Goal: Information Seeking & Learning: Learn about a topic

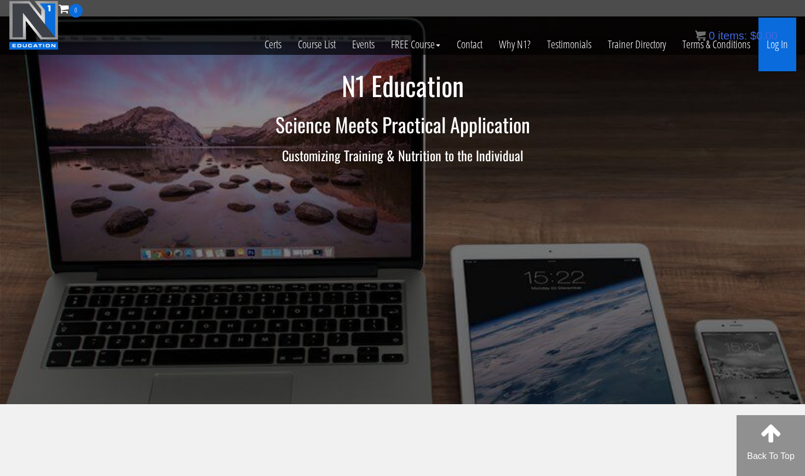
click at [451, 49] on link "Log In" at bounding box center [778, 45] width 38 height 54
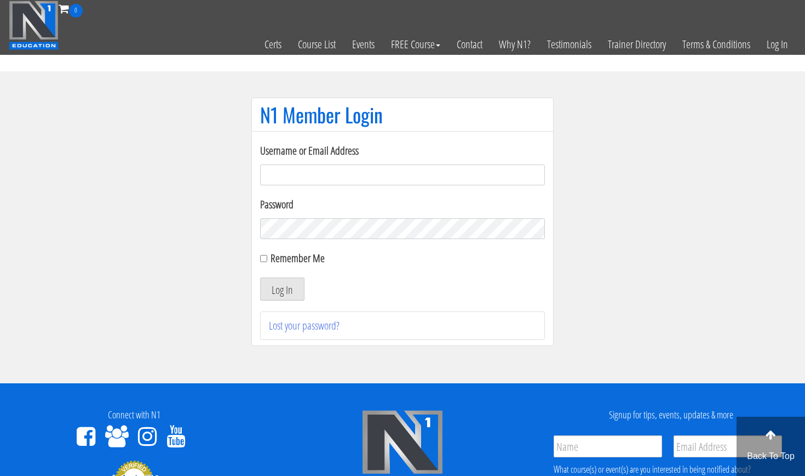
type input "[EMAIL_ADDRESS][DOMAIN_NAME]"
click at [282, 289] on button "Log In" at bounding box center [282, 288] width 44 height 23
click at [279, 283] on button "Log In" at bounding box center [282, 288] width 44 height 23
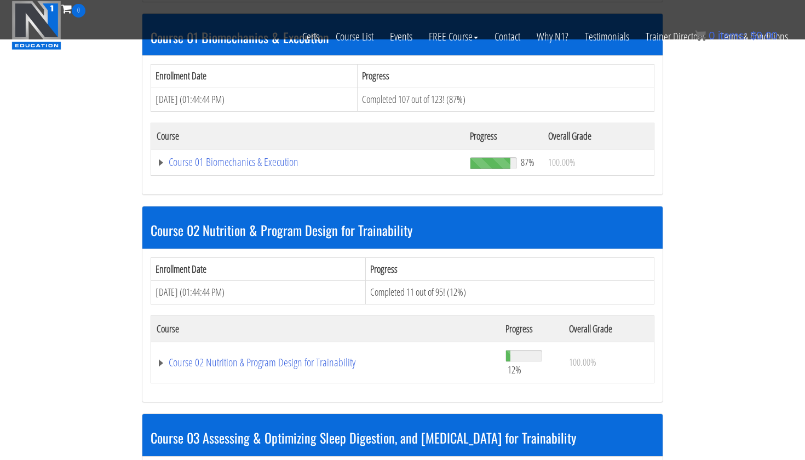
scroll to position [378, 0]
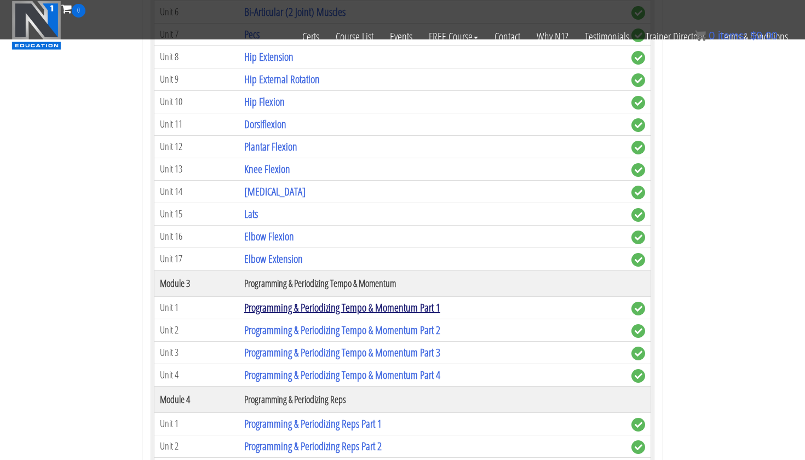
scroll to position [888, 0]
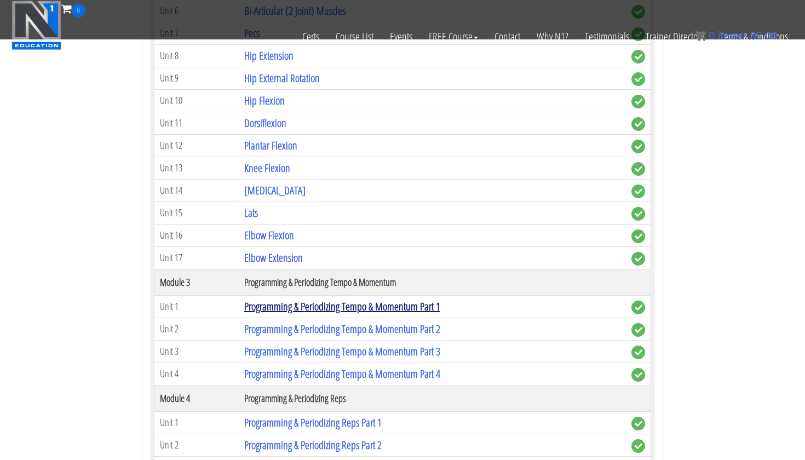
click at [350, 307] on link "Programming & Periodizing Tempo & Momentum Part 1" at bounding box center [342, 306] width 196 height 15
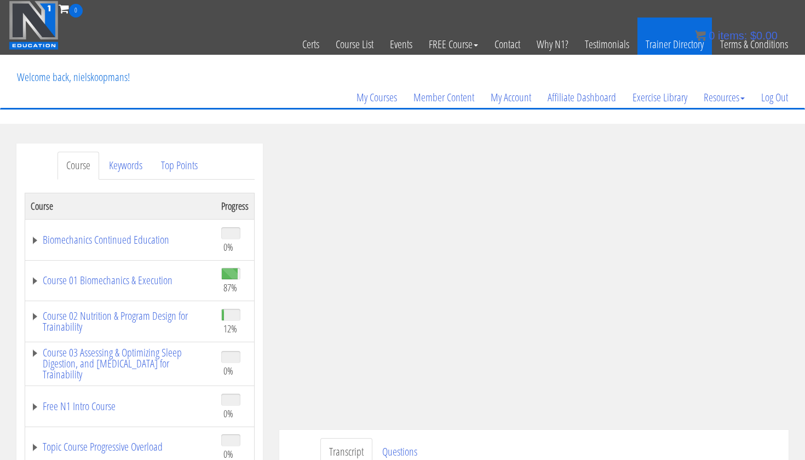
click at [338, 58] on div "My Courses Member Content My Account Affiliate Dashboard Exercise Library Resou…" at bounding box center [403, 81] width 788 height 53
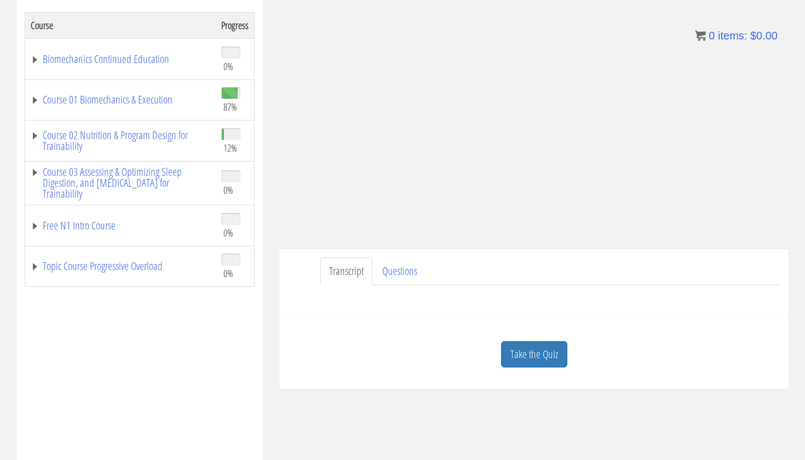
scroll to position [182, 0]
click at [352, 273] on link "Transcript" at bounding box center [346, 270] width 52 height 28
click at [789, 245] on div "niels koopmans koopmanspt@hotmail.com 2025-08-12 2a02:a46f:cd84:0:a9fe:fcf4:4e3…" at bounding box center [534, 175] width 526 height 426
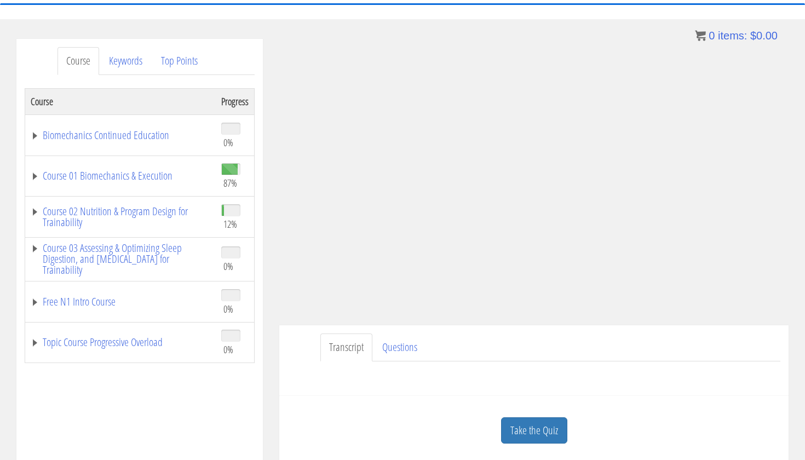
scroll to position [111, 0]
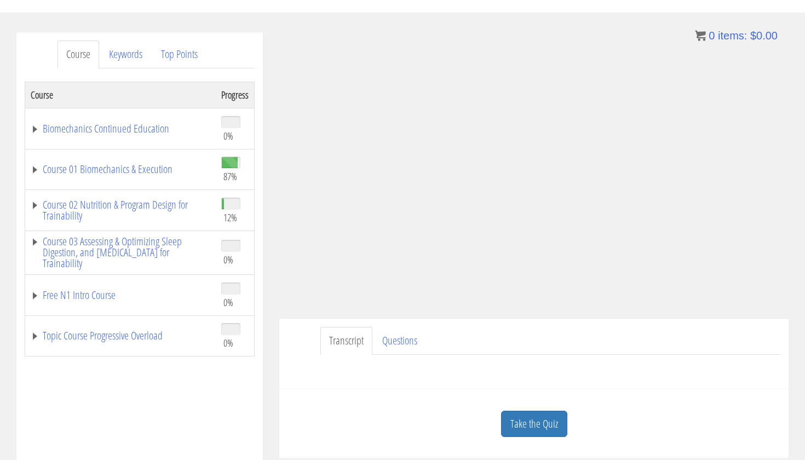
click at [709, 387] on div "Transcript Questions Have a question on this unit? Please submit it here: Name …" at bounding box center [533, 354] width 509 height 71
click at [405, 340] on link "Questions" at bounding box center [400, 341] width 53 height 28
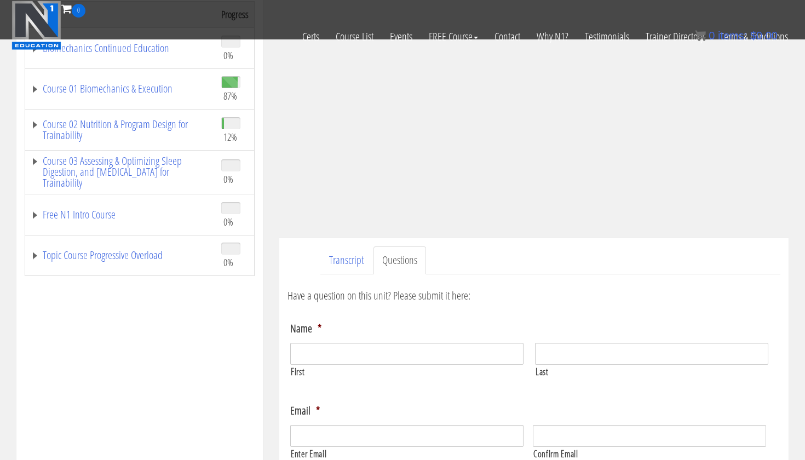
scroll to position [75, 0]
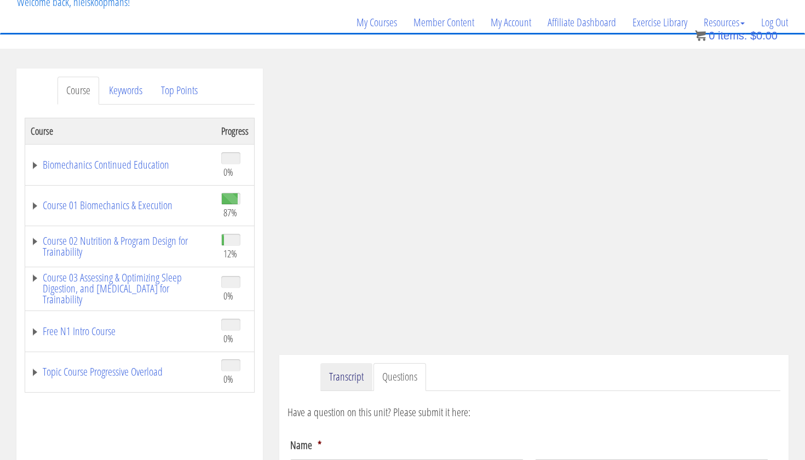
click at [348, 379] on link "Transcript" at bounding box center [346, 377] width 52 height 28
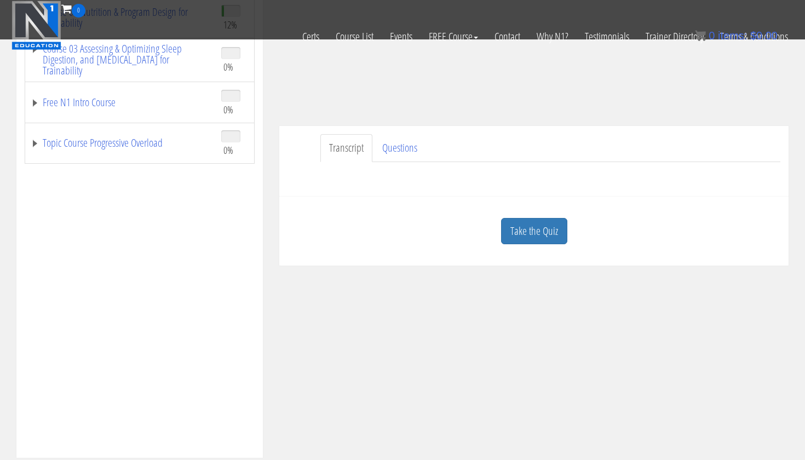
scroll to position [236, 0]
click at [466, 233] on div "Take the Quiz" at bounding box center [534, 230] width 493 height 53
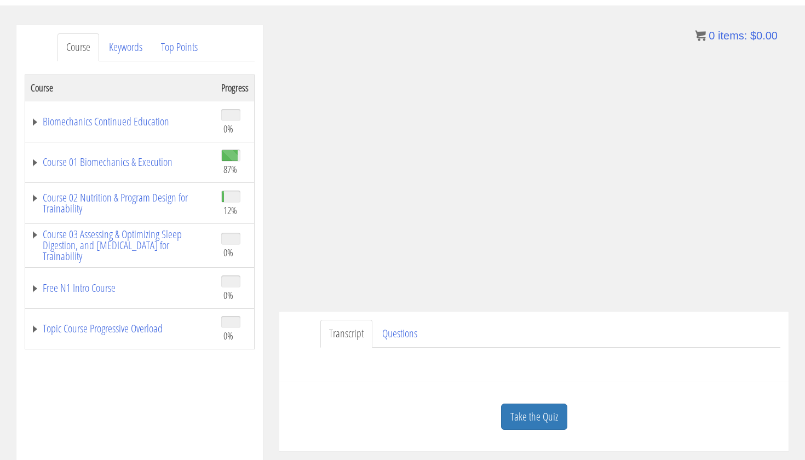
scroll to position [114, 0]
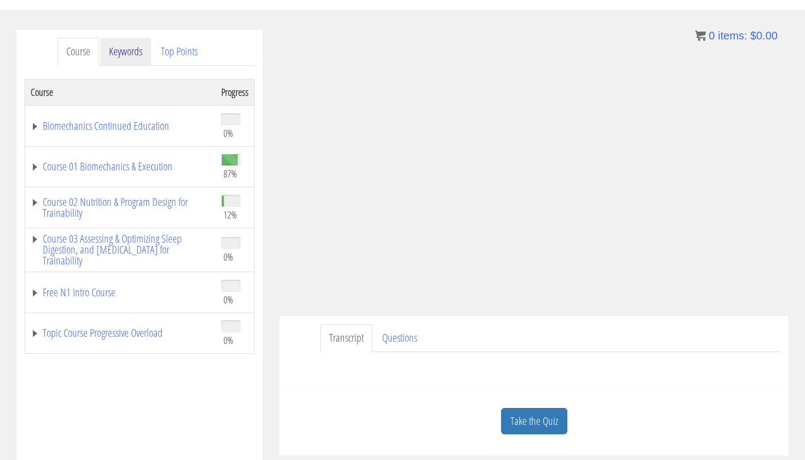
click at [151, 62] on link "Keywords" at bounding box center [125, 52] width 51 height 28
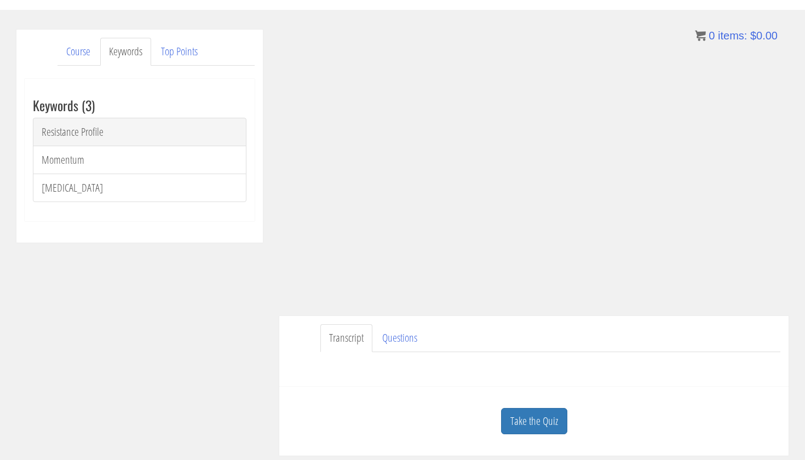
click at [90, 133] on link "Resistance Profile" at bounding box center [140, 132] width 214 height 28
click at [173, 62] on link "Top Points" at bounding box center [179, 52] width 54 height 28
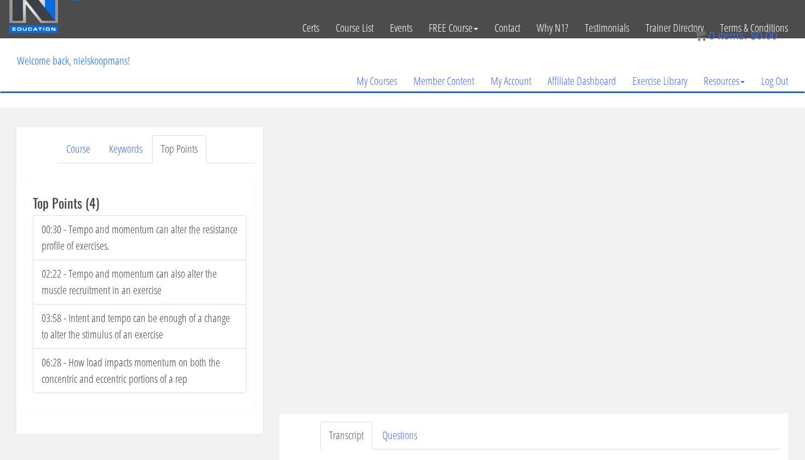
scroll to position [22, 1]
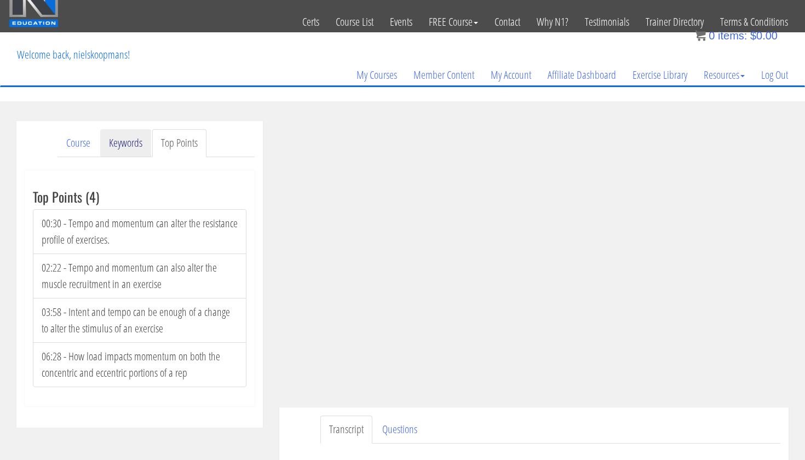
click at [116, 145] on link "Keywords" at bounding box center [125, 143] width 51 height 28
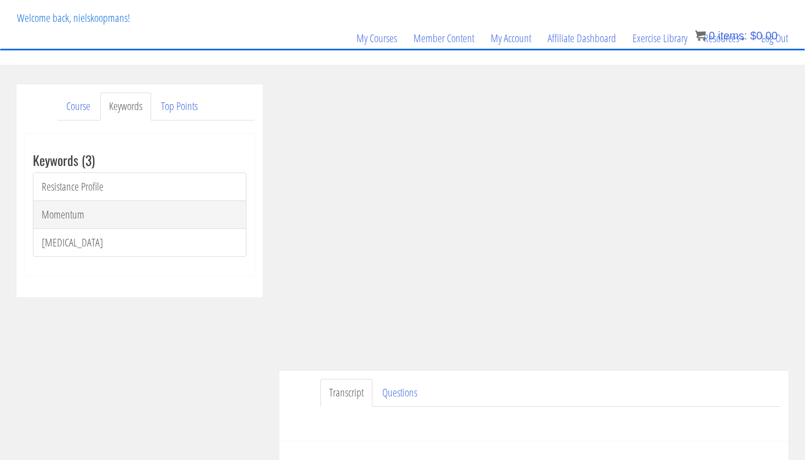
scroll to position [72, 0]
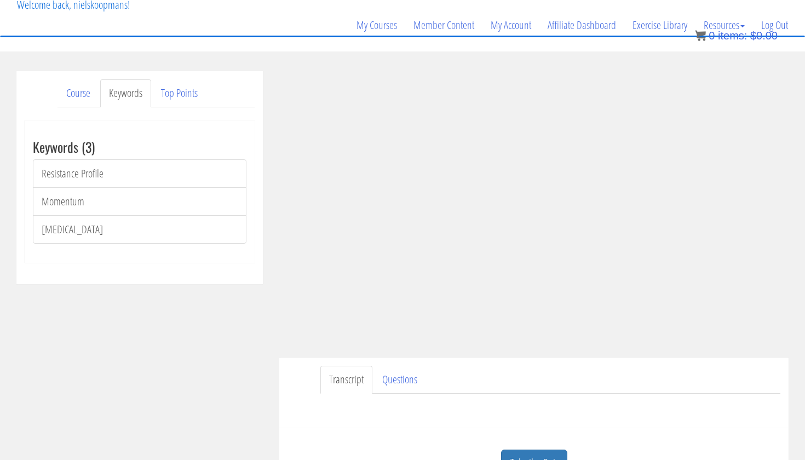
click at [129, 248] on div "Keywords (3) Resistance Profile Momentum Motor Unit" at bounding box center [140, 192] width 230 height 142
click at [112, 250] on div "Keywords (3) Resistance Profile Momentum Motor Unit" at bounding box center [140, 192] width 230 height 142
click at [81, 89] on link "Course" at bounding box center [79, 93] width 42 height 28
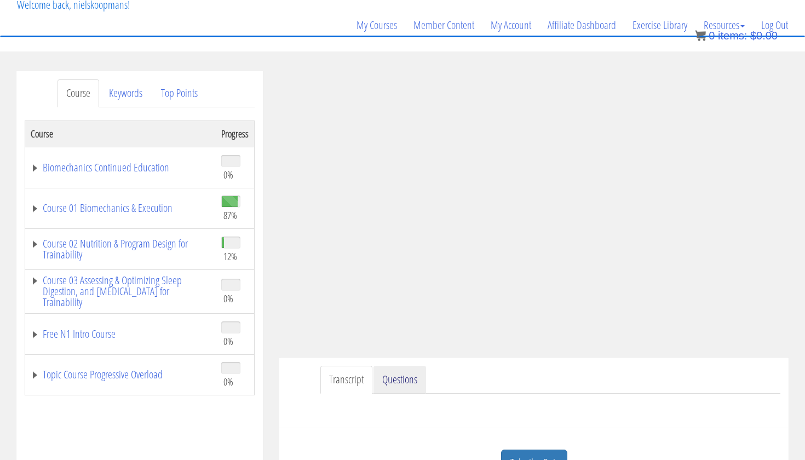
click at [417, 383] on link "Questions" at bounding box center [400, 380] width 53 height 28
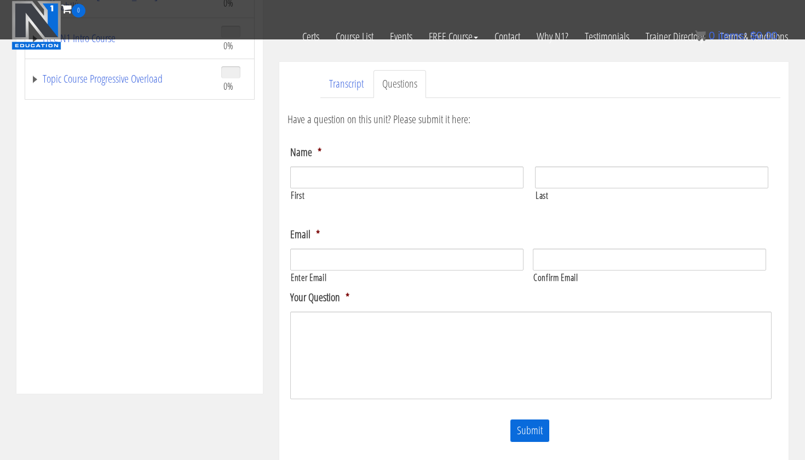
scroll to position [320, 0]
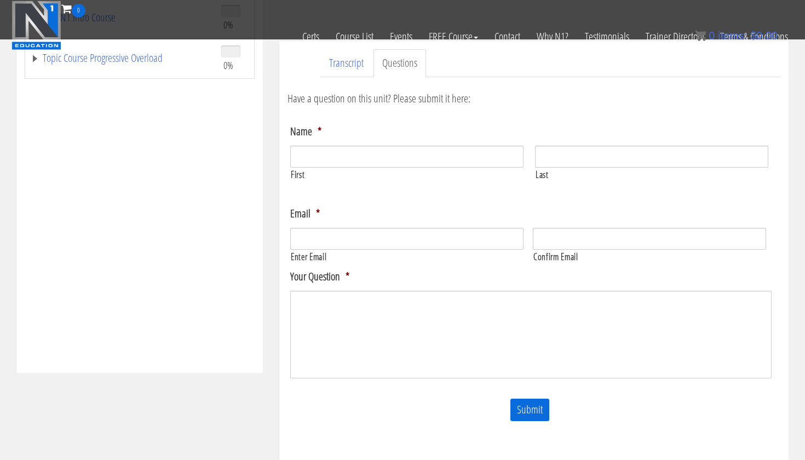
click at [348, 84] on div "Have a question on this unit? Please submit it here: Name * First Last Email * *" at bounding box center [534, 267] width 493 height 380
click at [348, 71] on link "Transcript" at bounding box center [346, 63] width 52 height 28
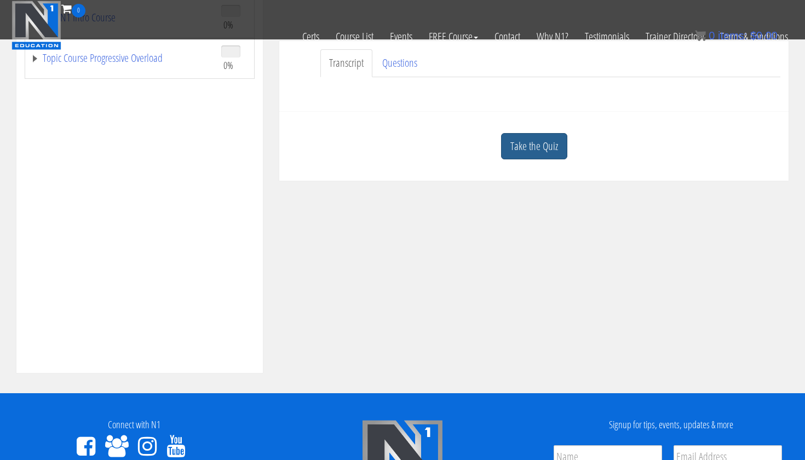
click at [524, 145] on link "Take the Quiz" at bounding box center [534, 146] width 66 height 27
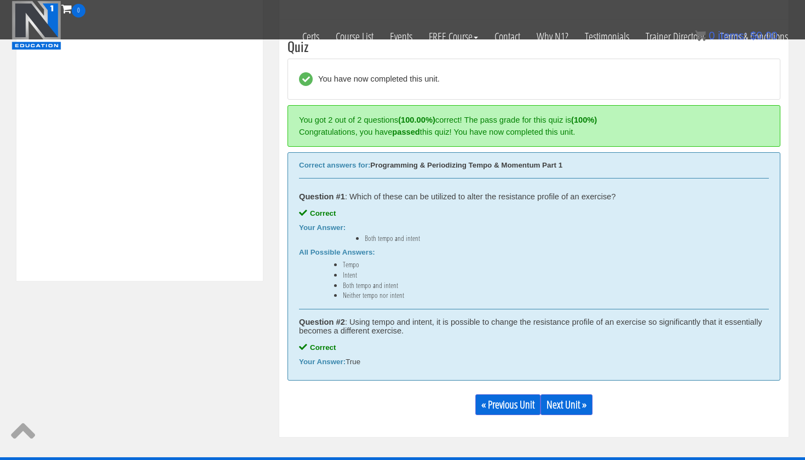
scroll to position [504, 0]
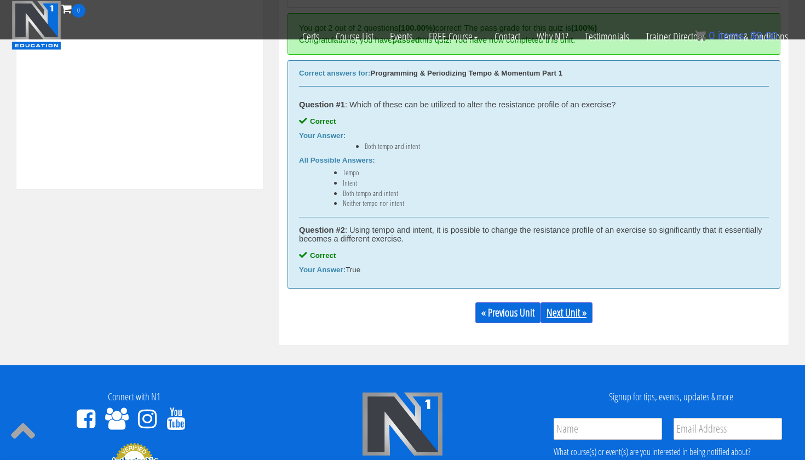
click at [567, 313] on link "Next Unit »" at bounding box center [567, 312] width 52 height 21
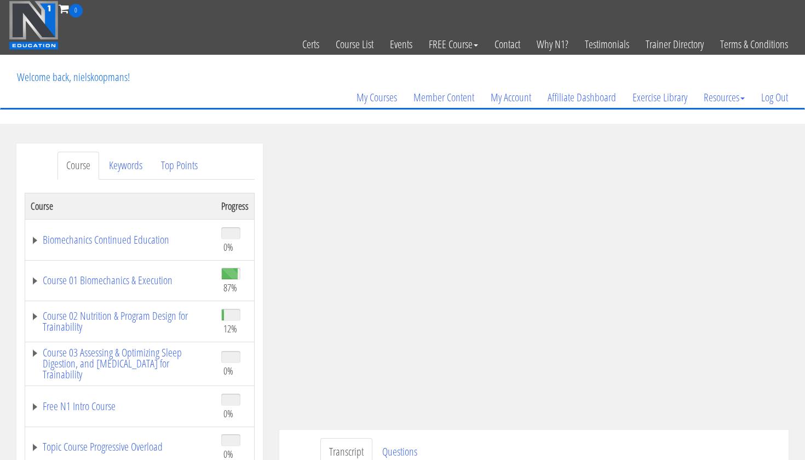
click at [123, 229] on td "Biomechanics Continued Education" at bounding box center [120, 239] width 191 height 41
click at [123, 237] on link "Biomechanics Continued Education" at bounding box center [121, 239] width 180 height 11
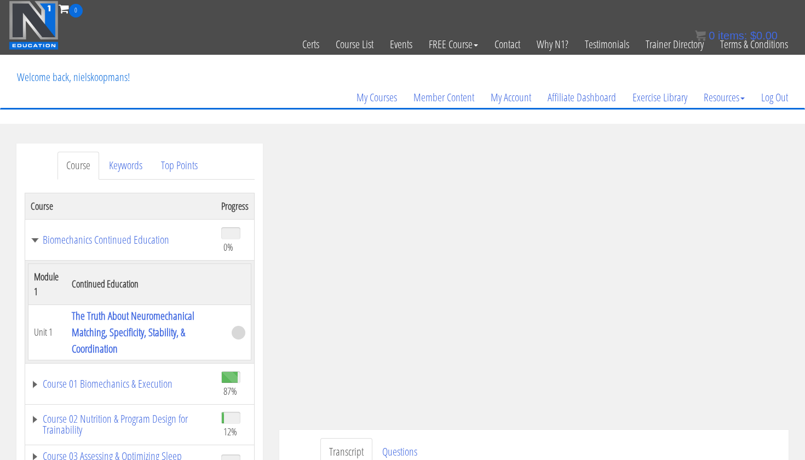
click at [231, 334] on td at bounding box center [238, 332] width 25 height 55
click at [236, 335] on span at bounding box center [239, 333] width 14 height 14
click at [187, 324] on link "The Truth About Neuromechanical Matching, Specificity, Stability, & Coordination" at bounding box center [133, 332] width 123 height 48
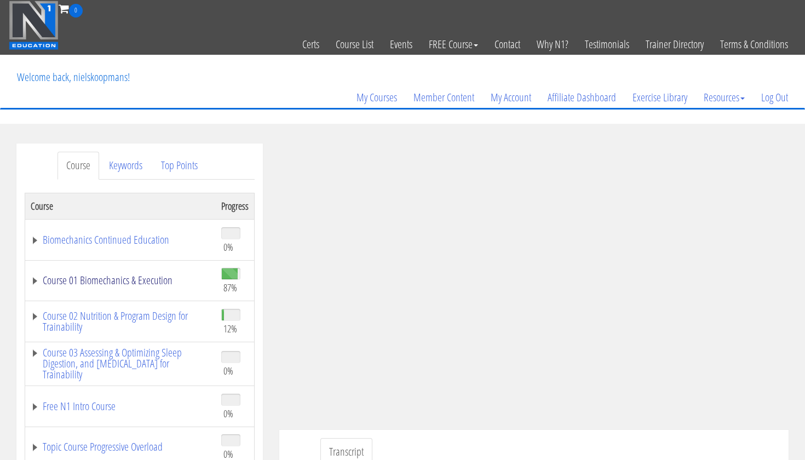
click at [111, 276] on link "Course 01 Biomechanics & Execution" at bounding box center [121, 280] width 180 height 11
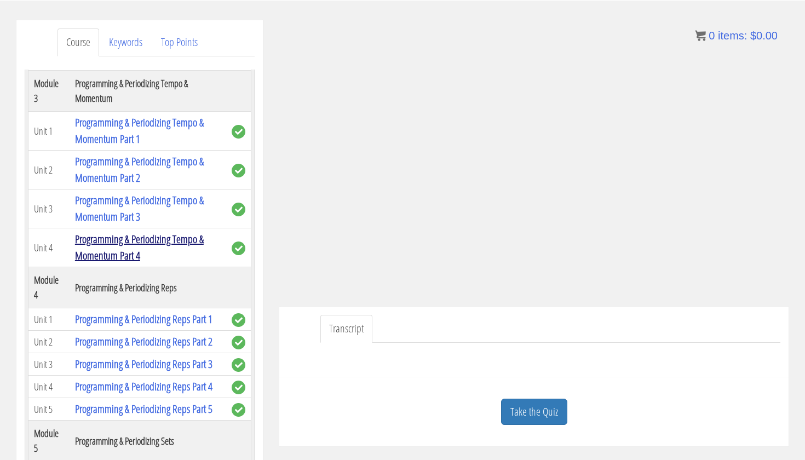
scroll to position [774, 0]
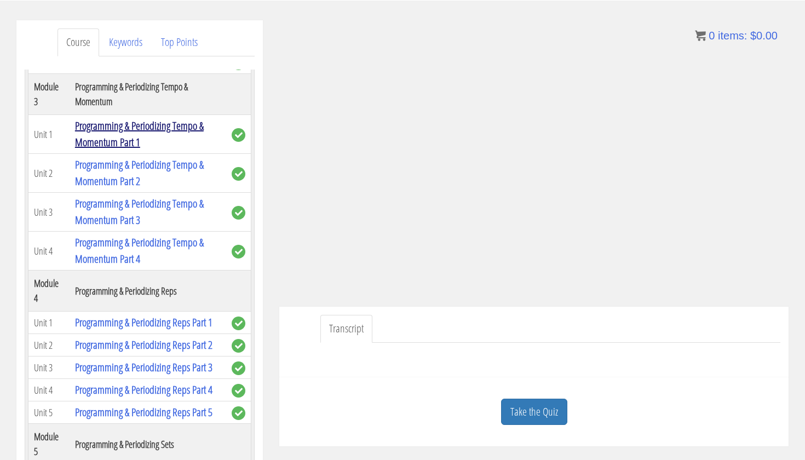
click at [162, 122] on link "Programming & Periodizing Tempo & Momentum Part 1" at bounding box center [139, 133] width 129 height 31
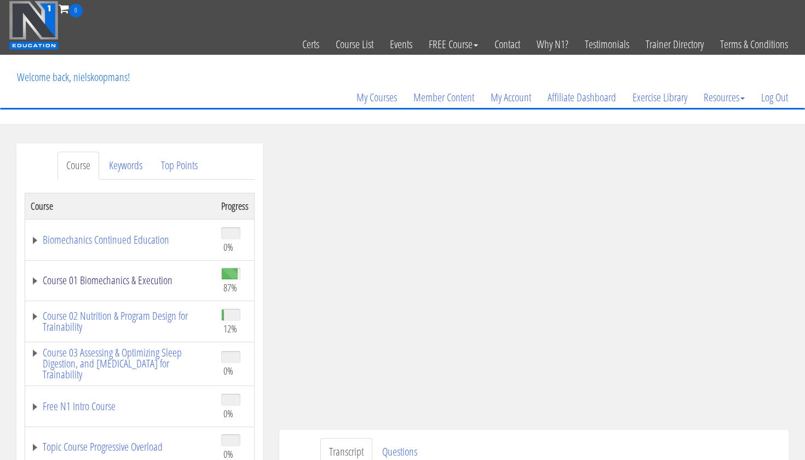
click at [142, 285] on link "Course 01 Biomechanics & Execution" at bounding box center [121, 280] width 180 height 11
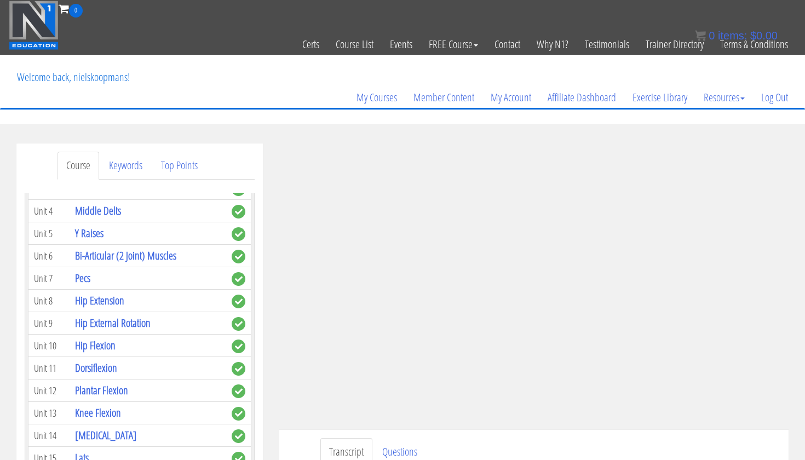
scroll to position [460, 0]
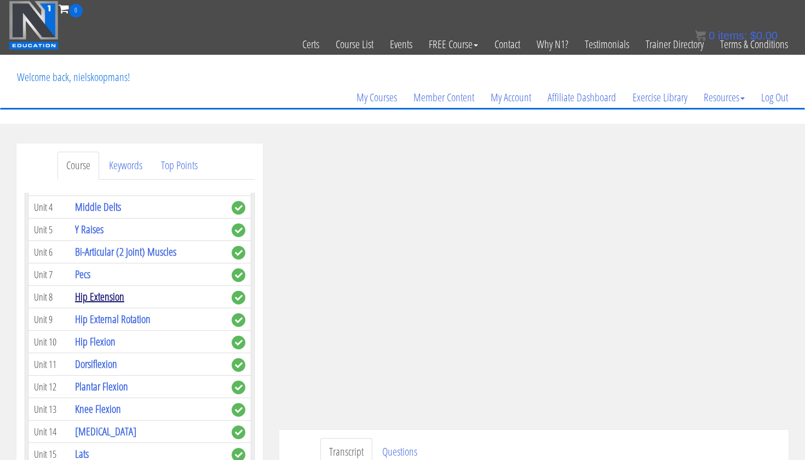
click at [122, 299] on link "Hip Extension" at bounding box center [99, 296] width 49 height 15
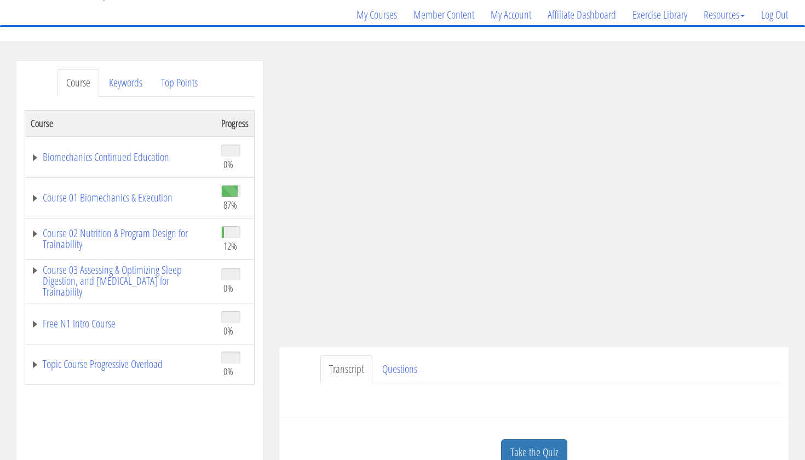
scroll to position [93, 0]
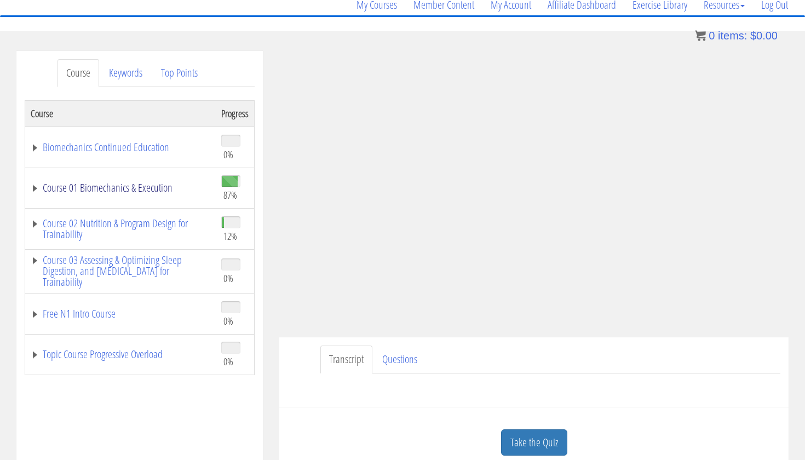
click at [116, 189] on link "Course 01 Biomechanics & Execution" at bounding box center [121, 187] width 180 height 11
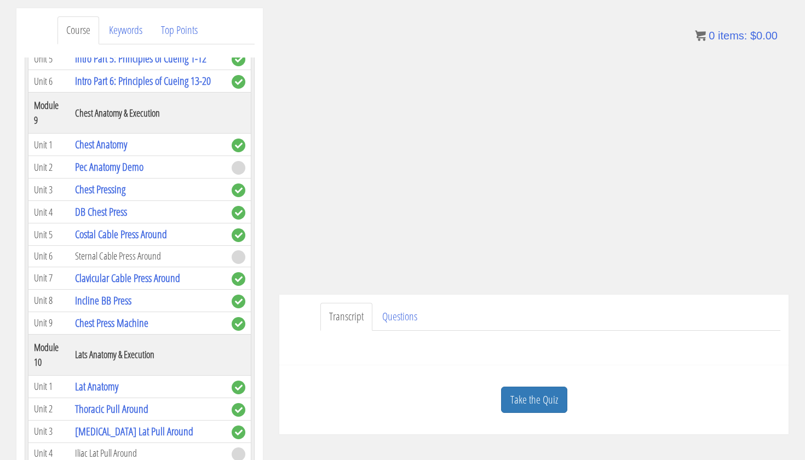
scroll to position [1828, 0]
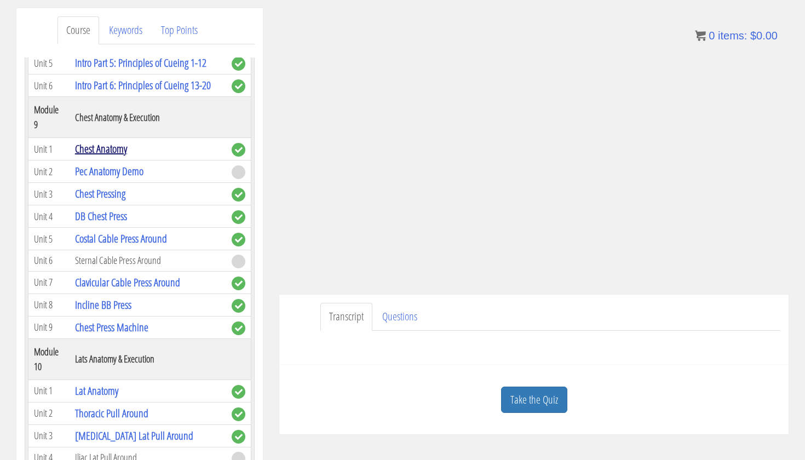
click at [120, 156] on link "Chest Anatomy" at bounding box center [101, 148] width 52 height 15
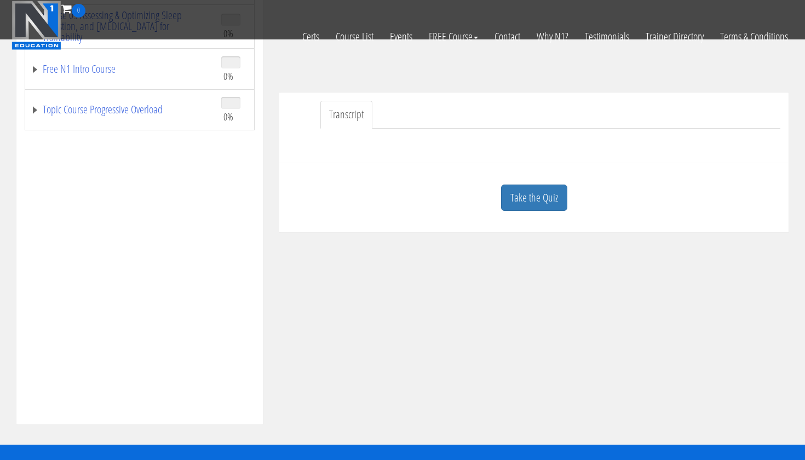
scroll to position [293, 0]
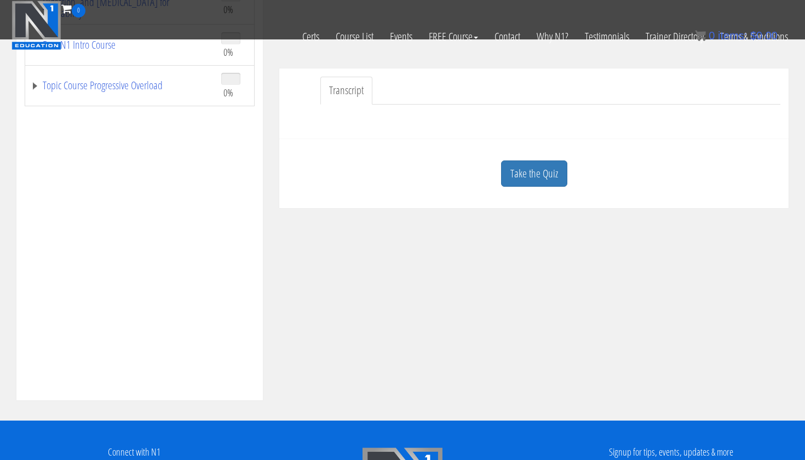
click at [341, 92] on link "Transcript" at bounding box center [346, 91] width 52 height 28
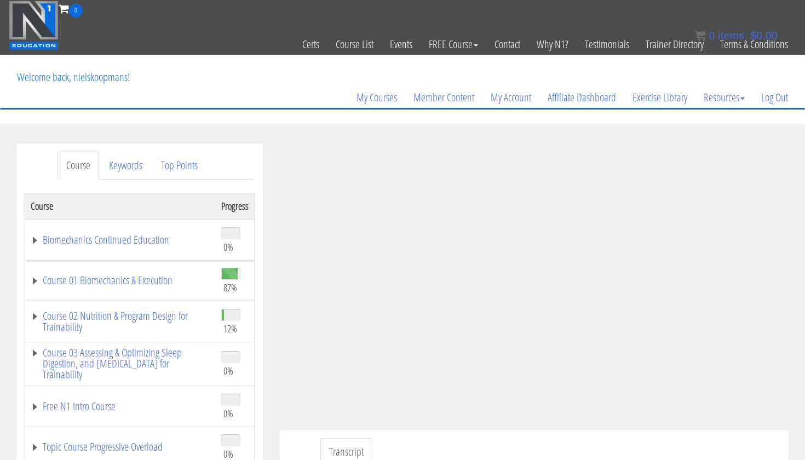
scroll to position [240, 0]
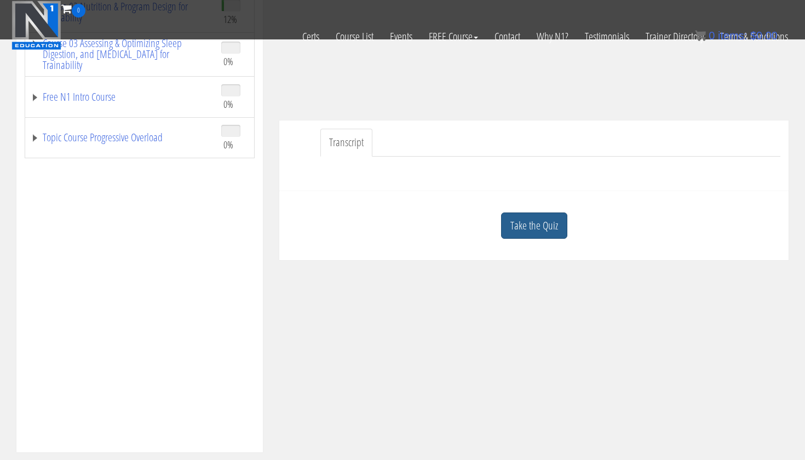
click at [514, 230] on link "Take the Quiz" at bounding box center [534, 226] width 66 height 27
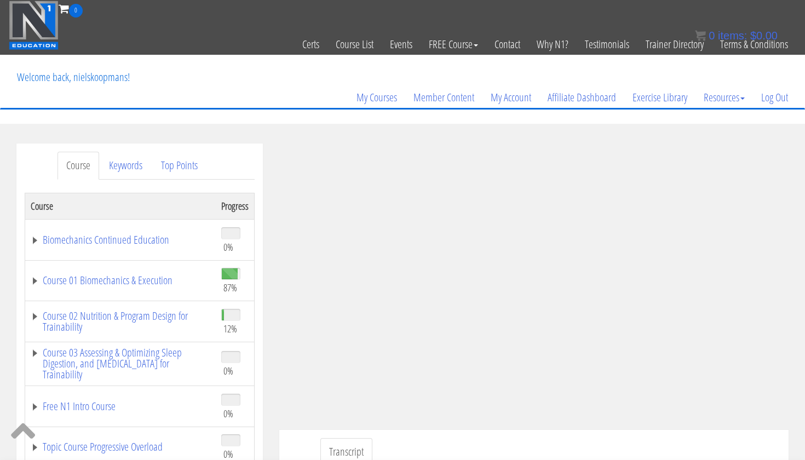
scroll to position [414, 0]
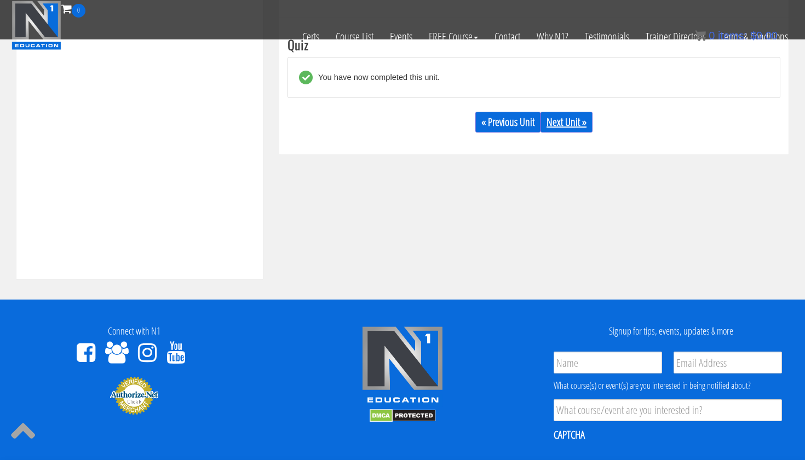
click at [581, 128] on link "Next Unit »" at bounding box center [567, 122] width 52 height 21
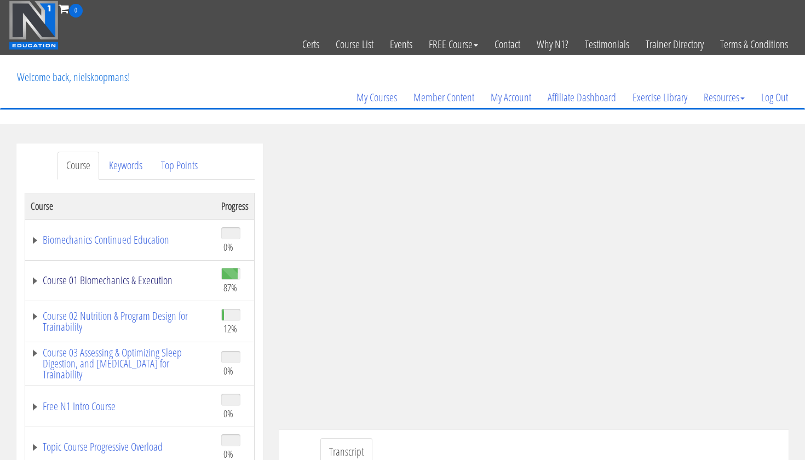
click at [91, 276] on link "Course 01 Biomechanics & Execution" at bounding box center [121, 280] width 180 height 11
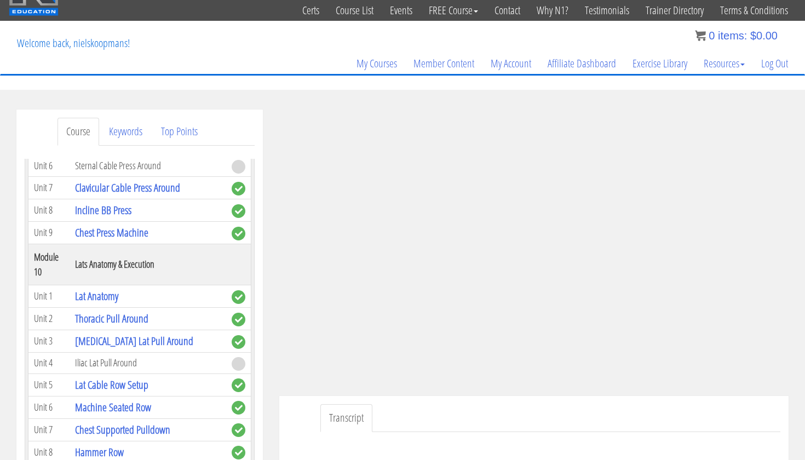
scroll to position [32, 0]
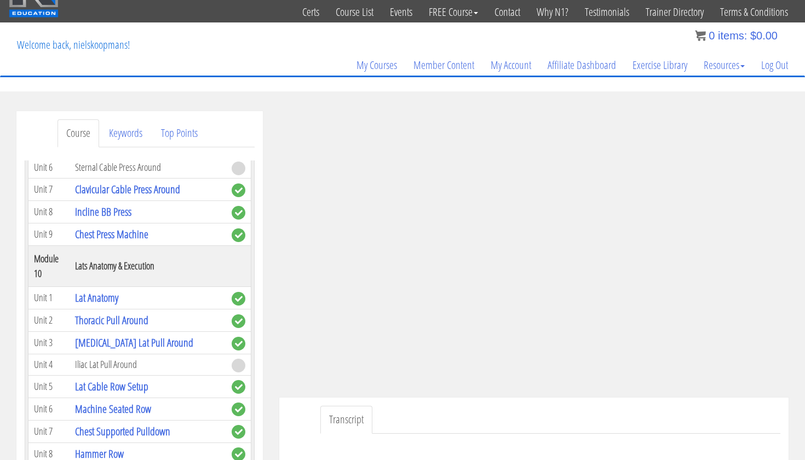
click at [137, 85] on link "Pec Anatomy Demo" at bounding box center [109, 78] width 68 height 15
click at [123, 85] on link "Pec Anatomy Demo" at bounding box center [109, 78] width 68 height 15
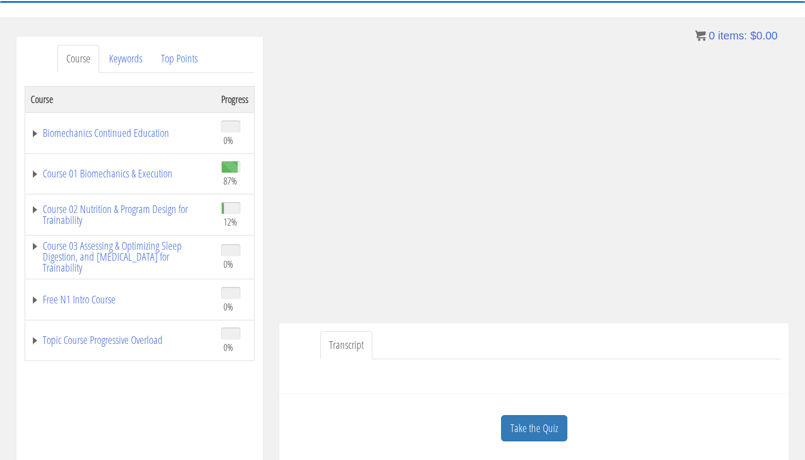
scroll to position [113, 0]
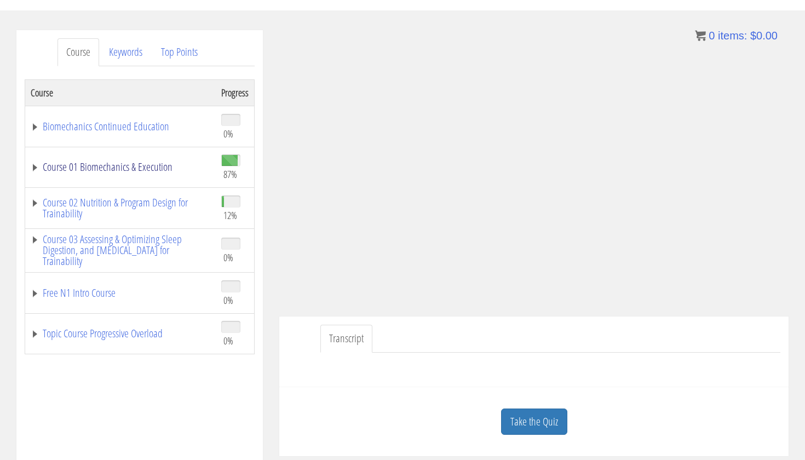
click at [39, 169] on link "Course 01 Biomechanics & Execution" at bounding box center [121, 167] width 180 height 11
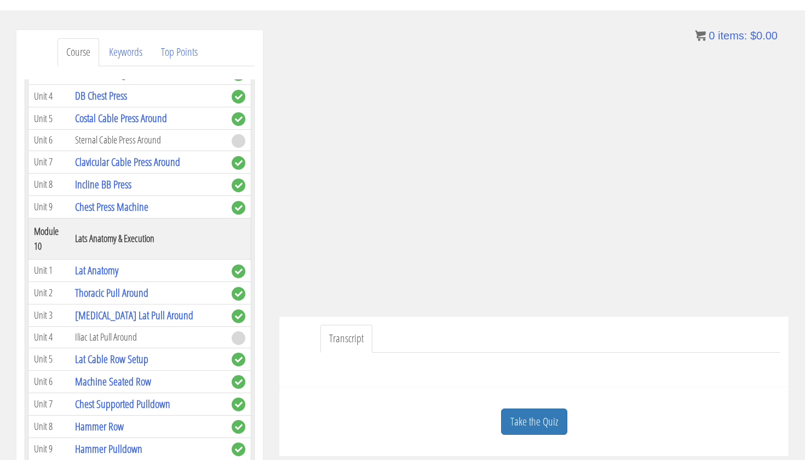
scroll to position [79, 0]
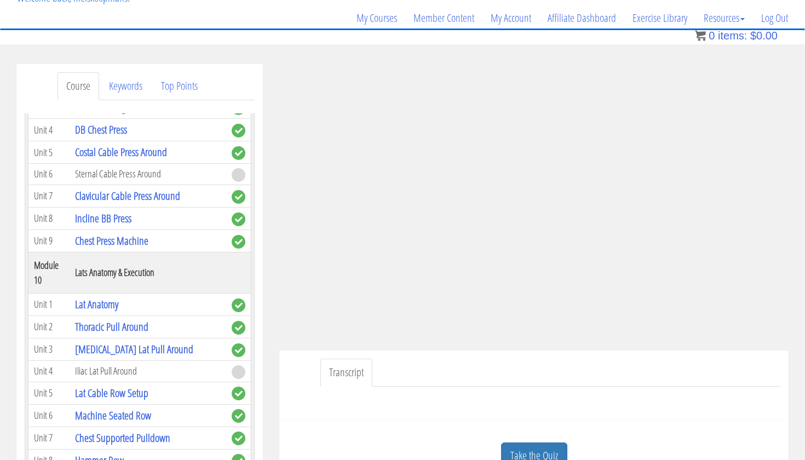
click at [654, 352] on div "Transcript" at bounding box center [533, 386] width 509 height 71
click at [504, 375] on ul "Transcript" at bounding box center [550, 373] width 460 height 28
click at [737, 375] on ul "Transcript" at bounding box center [550, 373] width 460 height 28
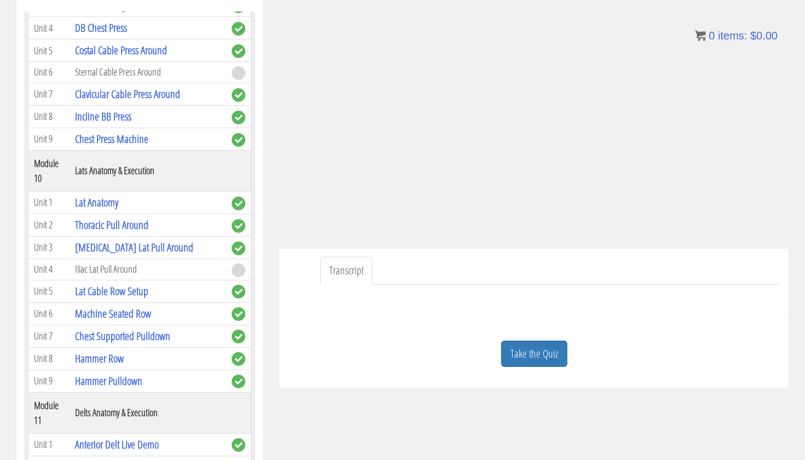
scroll to position [192, 0]
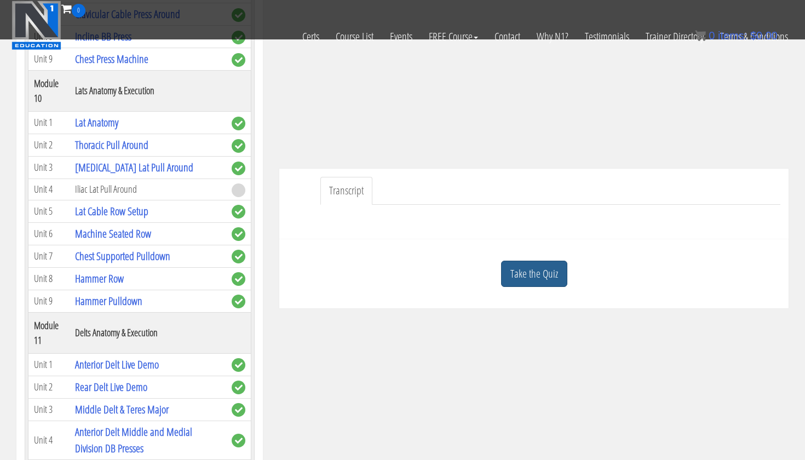
click at [535, 283] on link "Take the Quiz" at bounding box center [534, 274] width 66 height 27
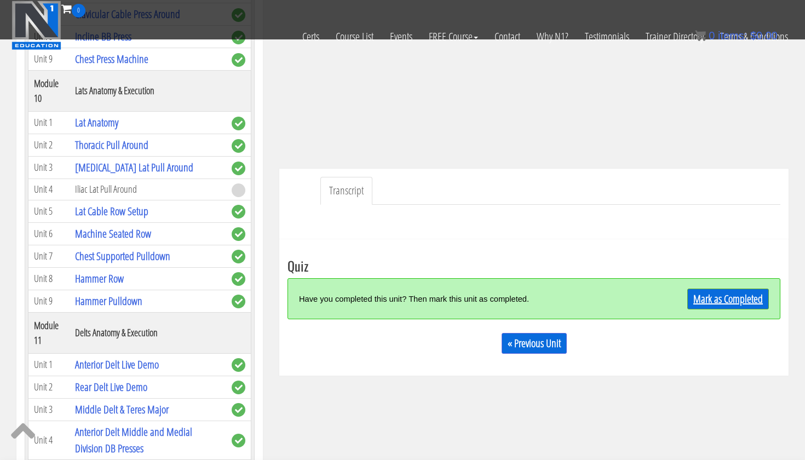
click at [718, 300] on link "Mark as Completed" at bounding box center [729, 299] width 82 height 21
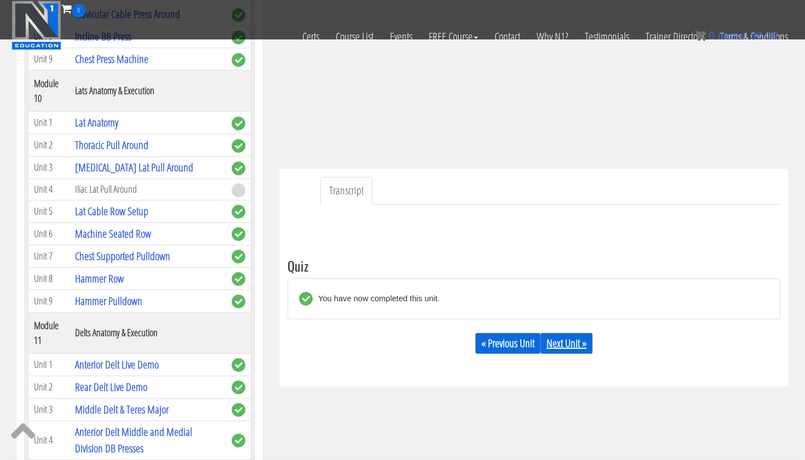
click at [576, 350] on link "Next Unit »" at bounding box center [567, 343] width 52 height 21
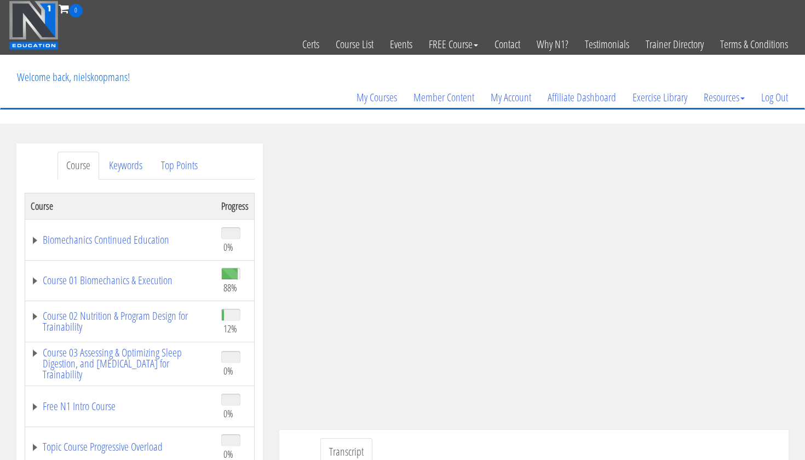
scroll to position [144, 0]
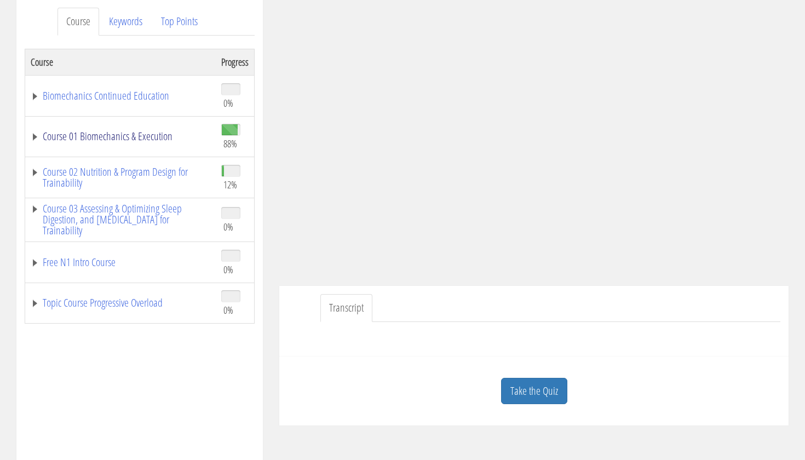
click at [32, 137] on link "Course 01 Biomechanics & Execution" at bounding box center [121, 136] width 180 height 11
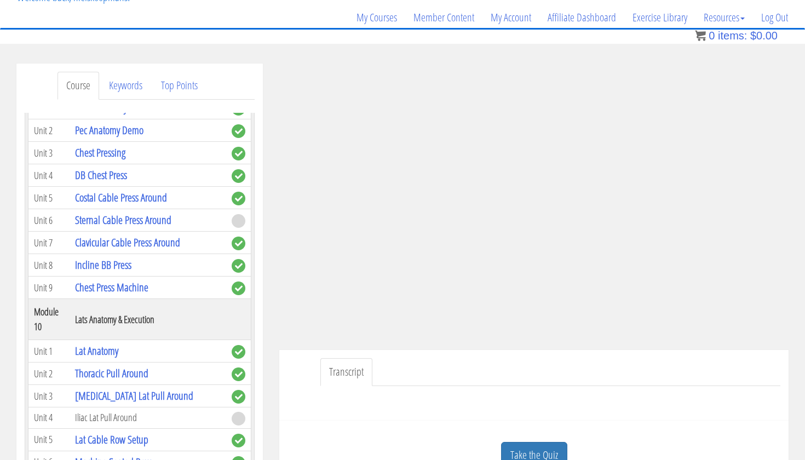
scroll to position [80, 0]
click at [527, 444] on link "Take the Quiz" at bounding box center [534, 455] width 66 height 27
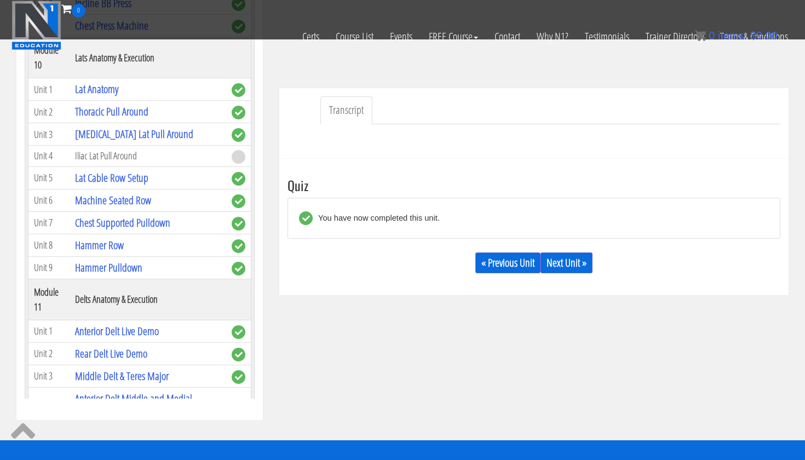
scroll to position [277, 0]
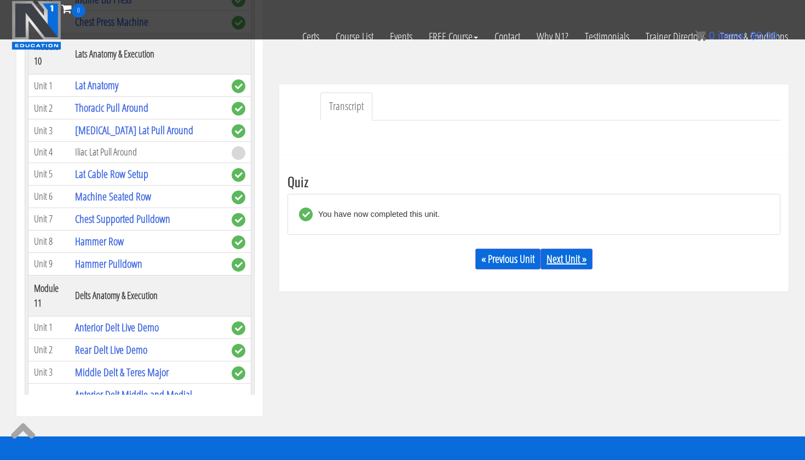
click at [566, 262] on link "Next Unit »" at bounding box center [567, 259] width 52 height 21
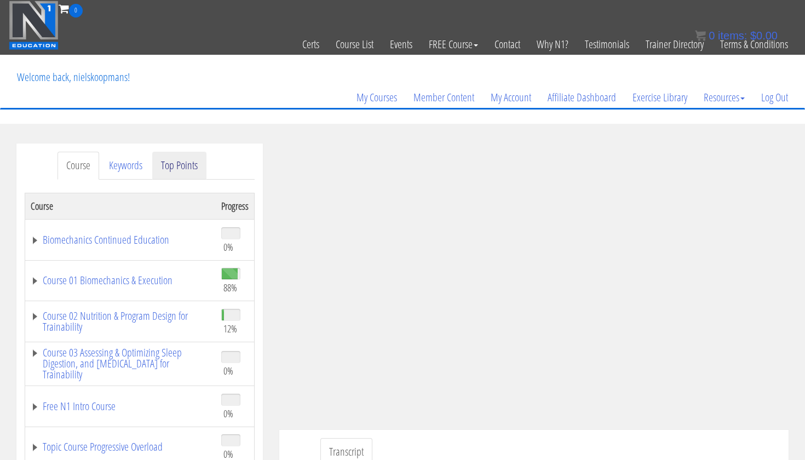
click at [168, 159] on link "Top Points" at bounding box center [179, 166] width 54 height 28
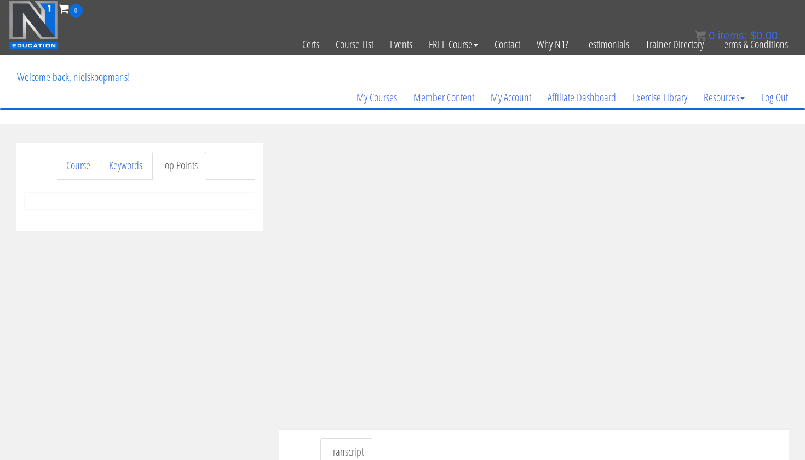
click at [130, 199] on div at bounding box center [140, 201] width 230 height 16
click at [131, 162] on link "Keywords" at bounding box center [125, 166] width 51 height 28
click at [89, 171] on link "Course" at bounding box center [79, 166] width 42 height 28
